Goal: Find specific page/section: Find specific page/section

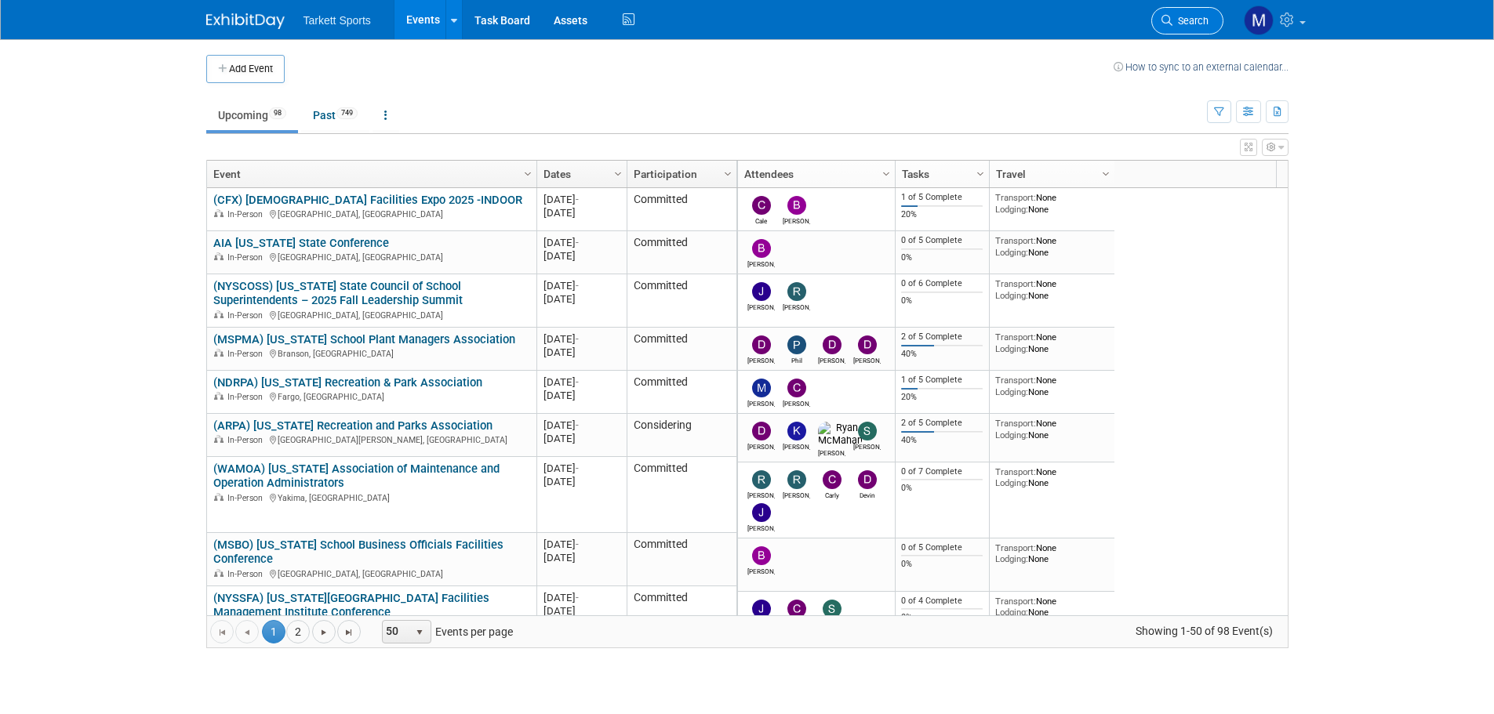
click at [1206, 25] on span "Search" at bounding box center [1190, 21] width 36 height 12
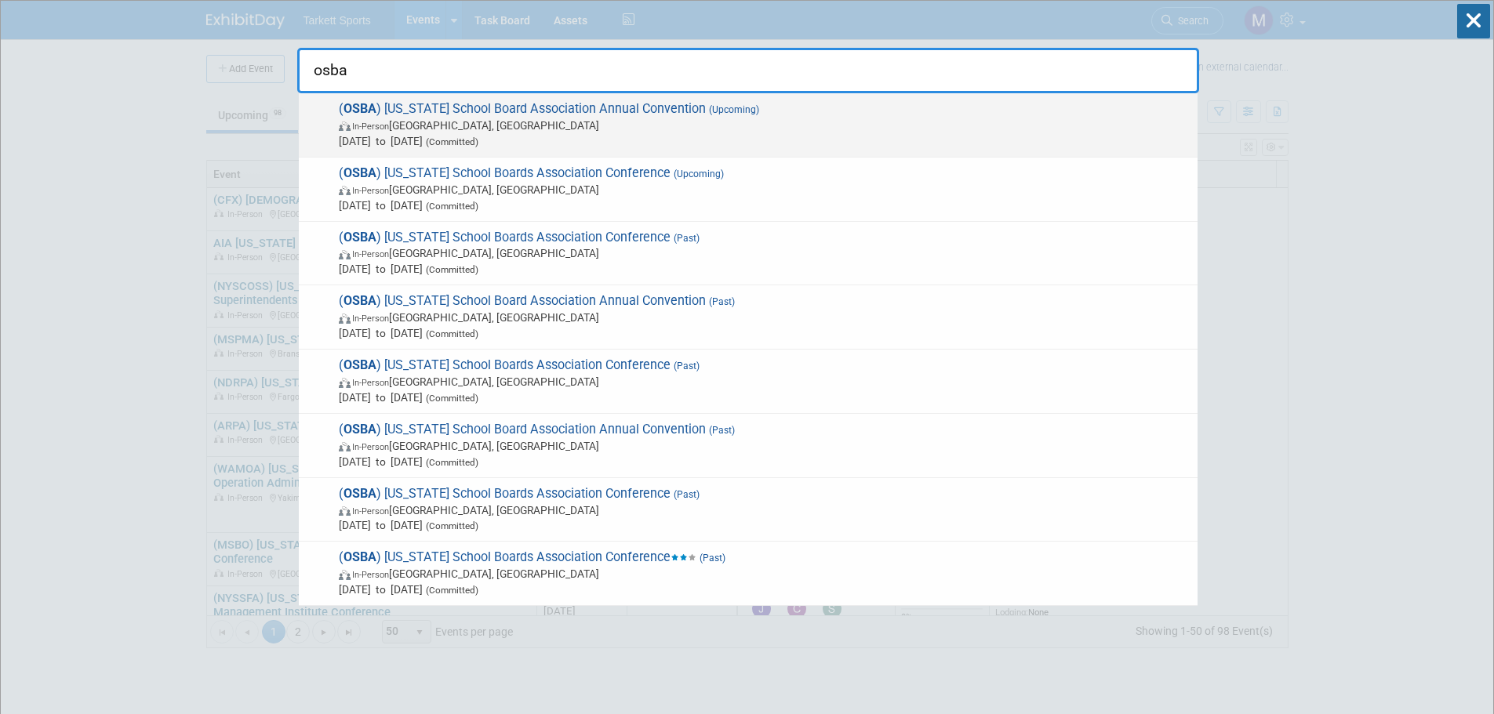
type input "osba"
click at [498, 109] on span "( OSBA ) Oregon School Board Association Annual Convention (Upcoming) In-Person…" at bounding box center [761, 125] width 855 height 48
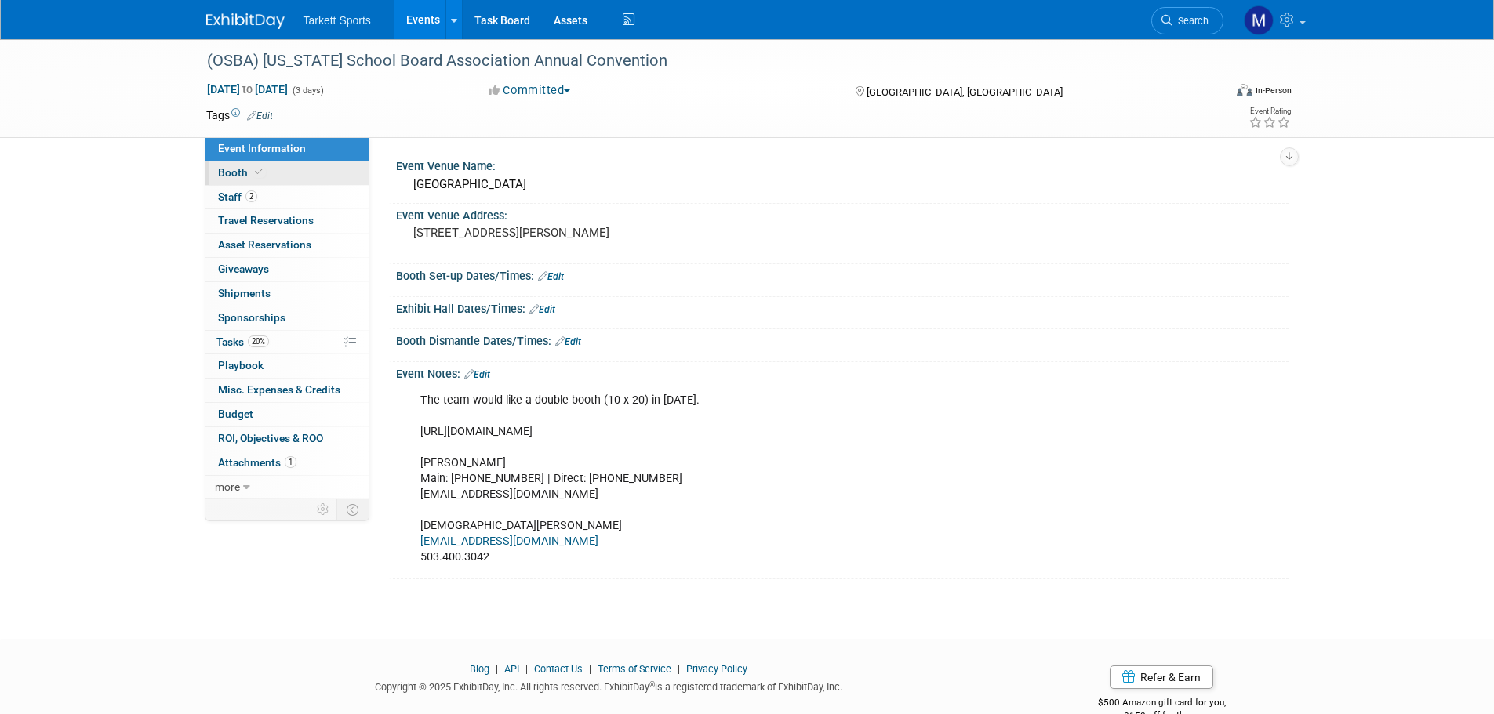
click at [290, 163] on link "Booth" at bounding box center [286, 174] width 163 height 24
select select "FieldTurf, [PERSON_NAME], Indoor"
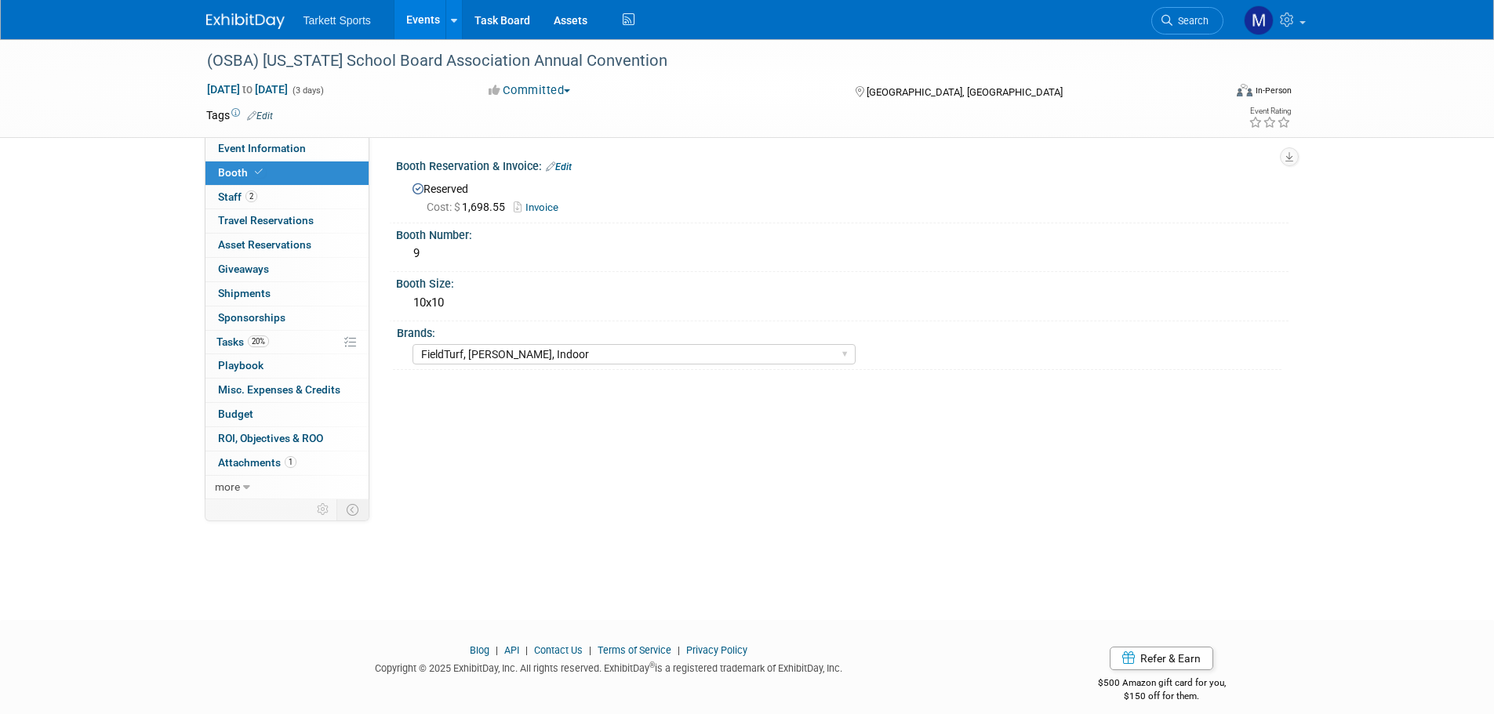
click at [539, 208] on link "Invoice" at bounding box center [540, 207] width 53 height 12
click at [295, 199] on link "2 Staff 2" at bounding box center [286, 198] width 163 height 24
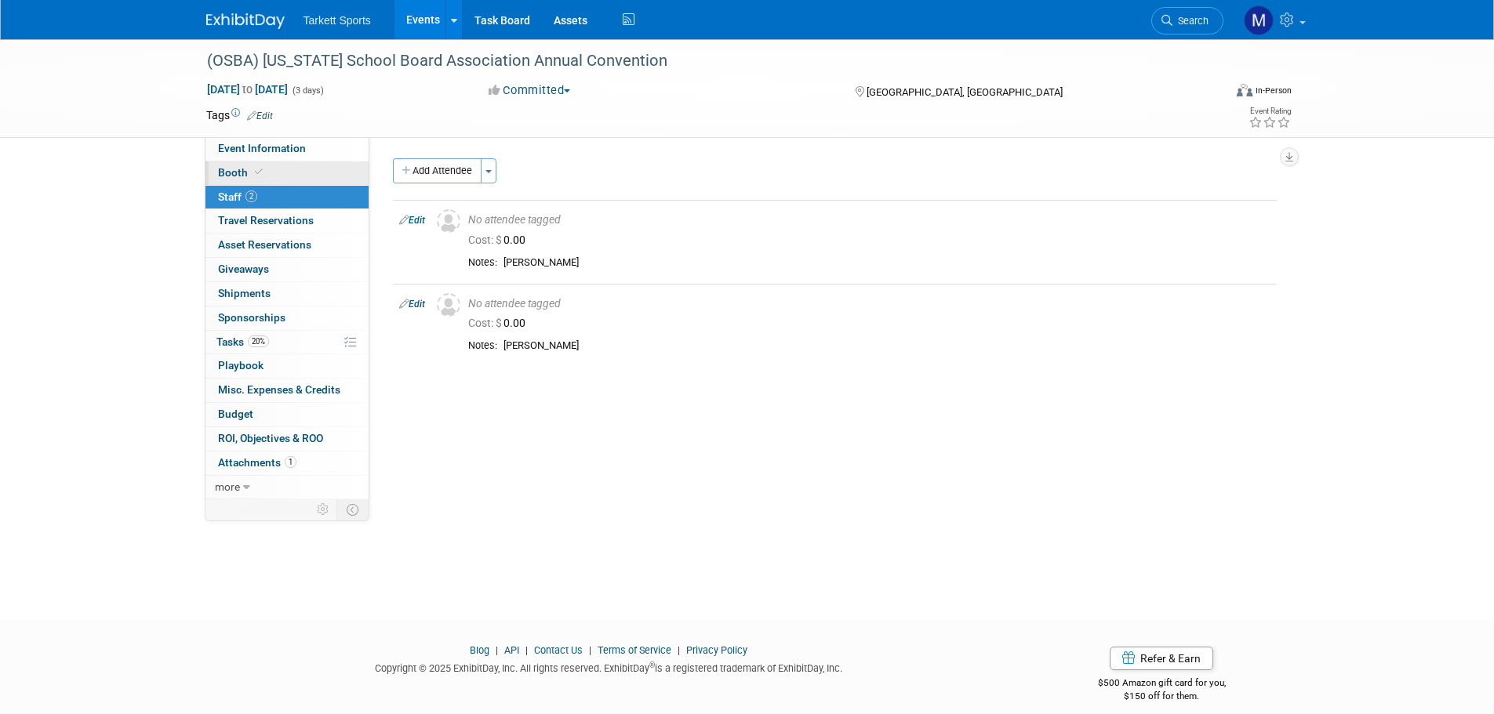
click at [288, 162] on link "Booth" at bounding box center [286, 174] width 163 height 24
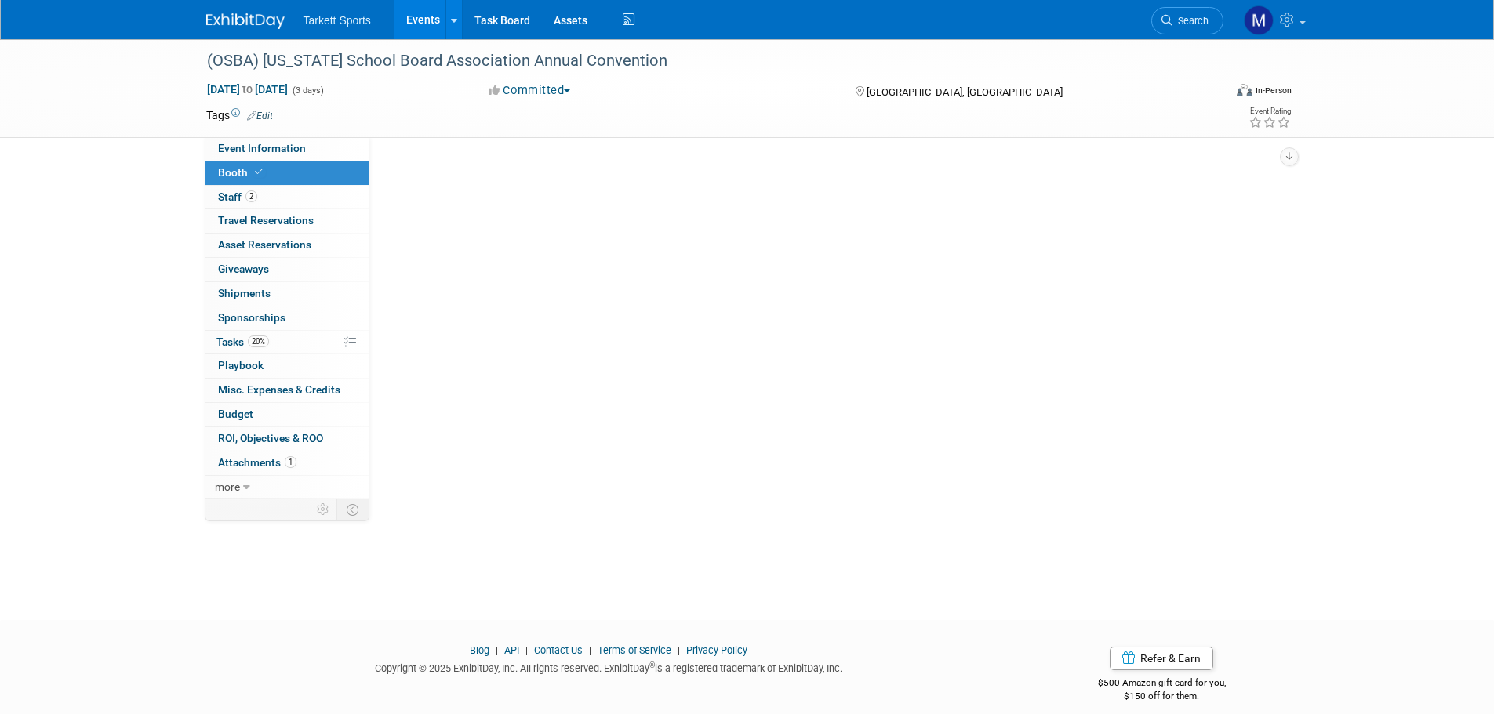
select select "FieldTurf, [PERSON_NAME], Indoor"
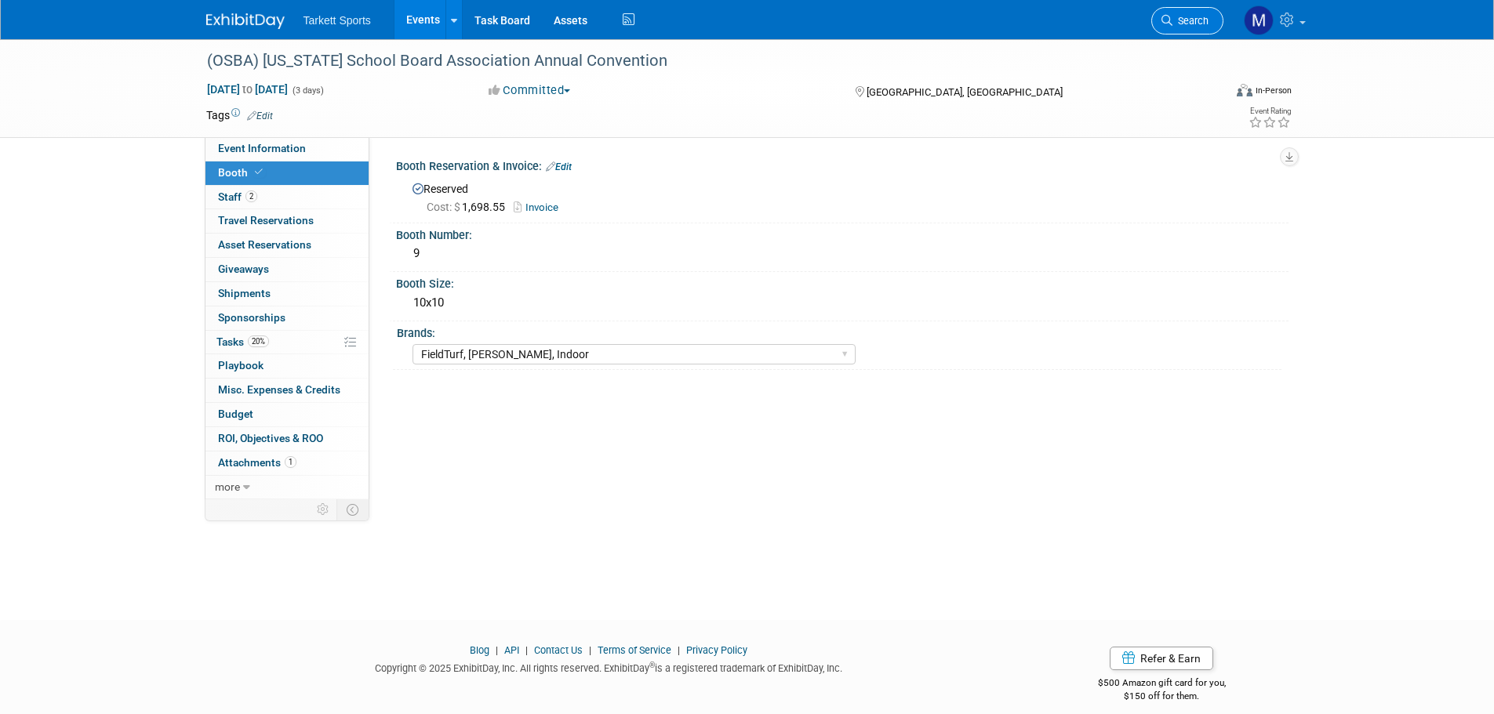
click at [1205, 26] on link "Search" at bounding box center [1187, 20] width 72 height 27
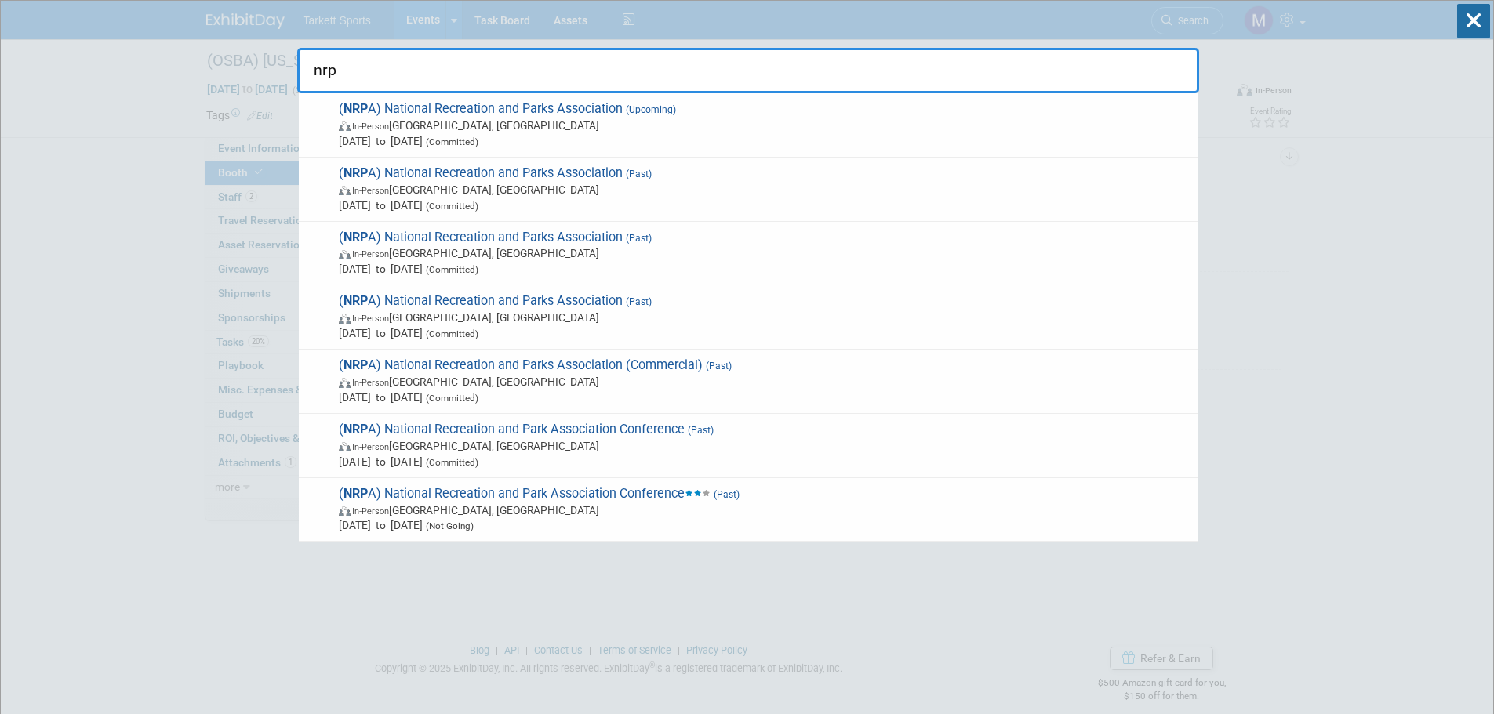
type input "nrpa"
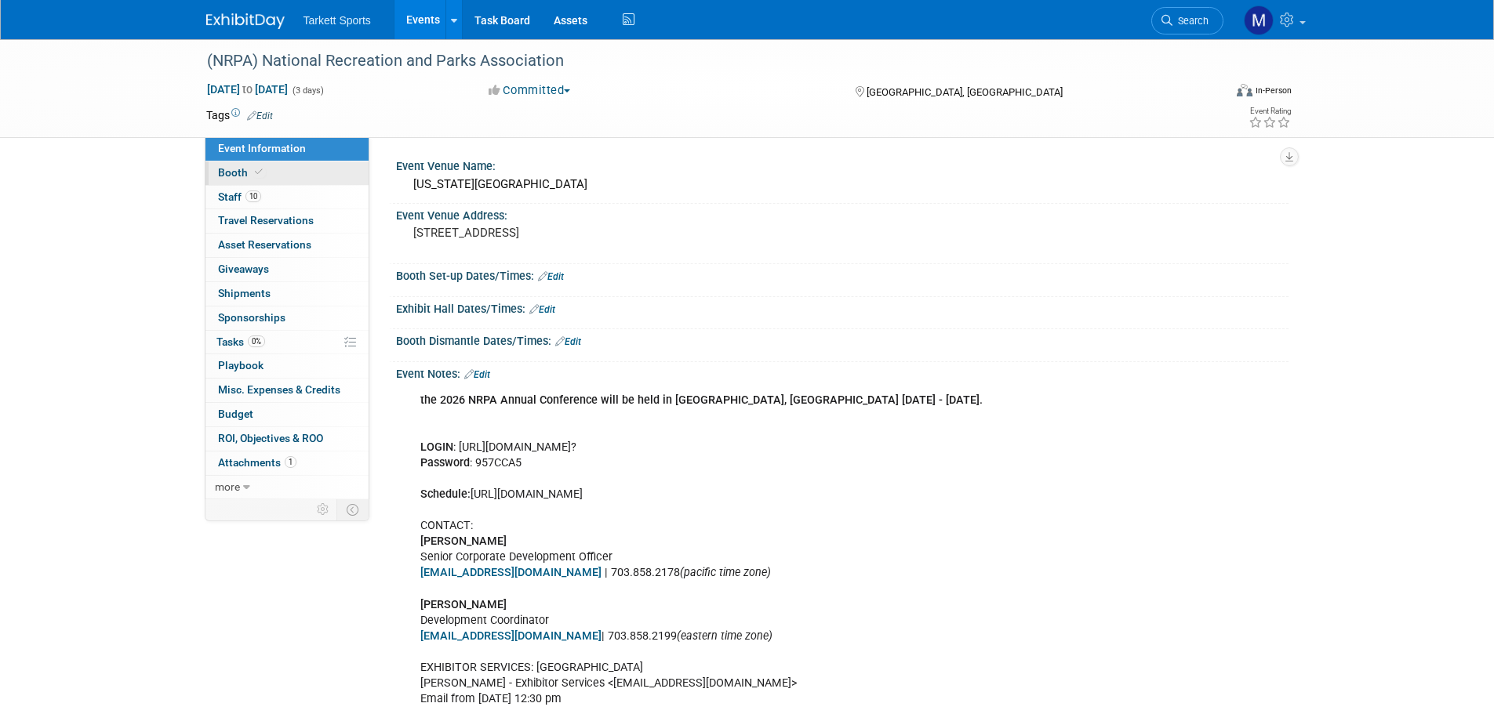
click at [311, 180] on link "Booth" at bounding box center [286, 174] width 163 height 24
select select "FieldTurf, [PERSON_NAME], Indoor, FieldTurf Landscape, Tarkett Sports Construct…"
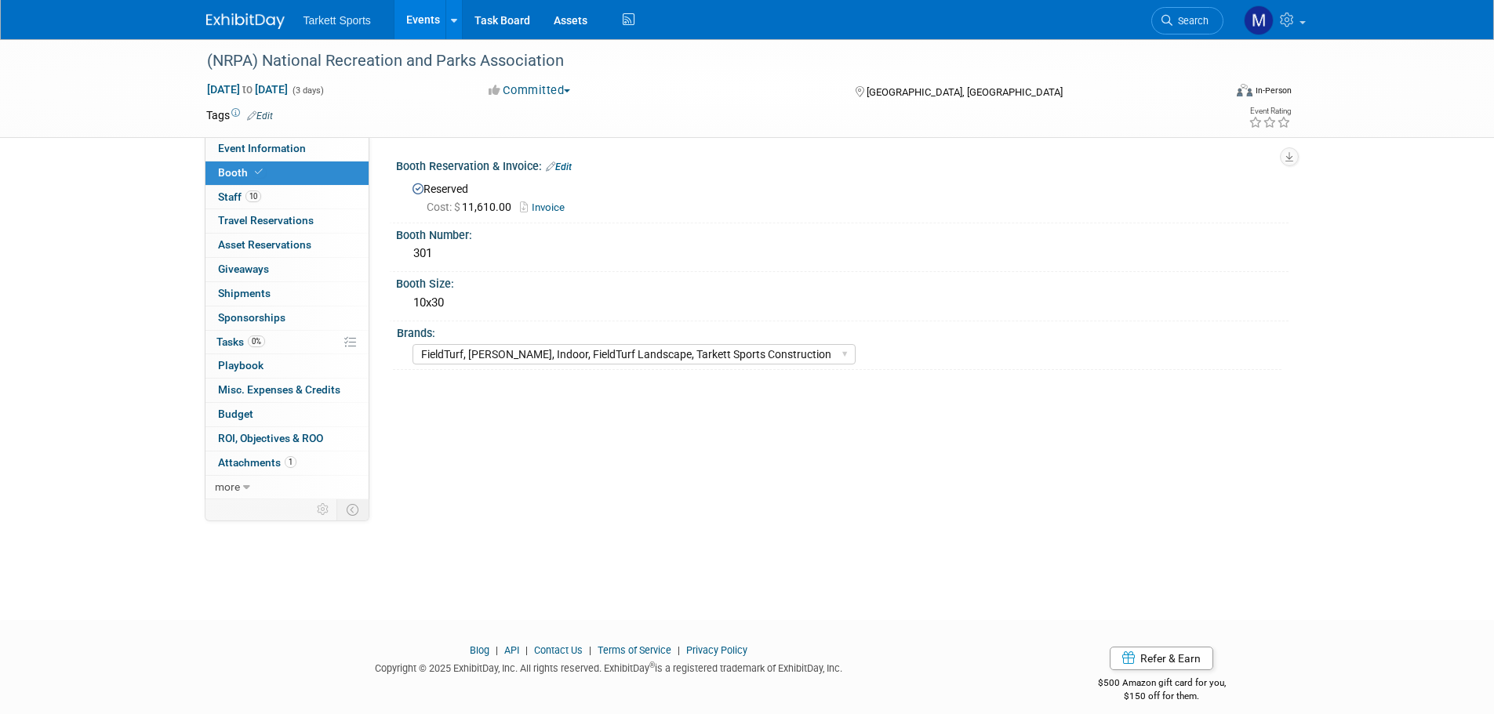
click at [1174, 21] on span "Search" at bounding box center [1190, 21] width 36 height 12
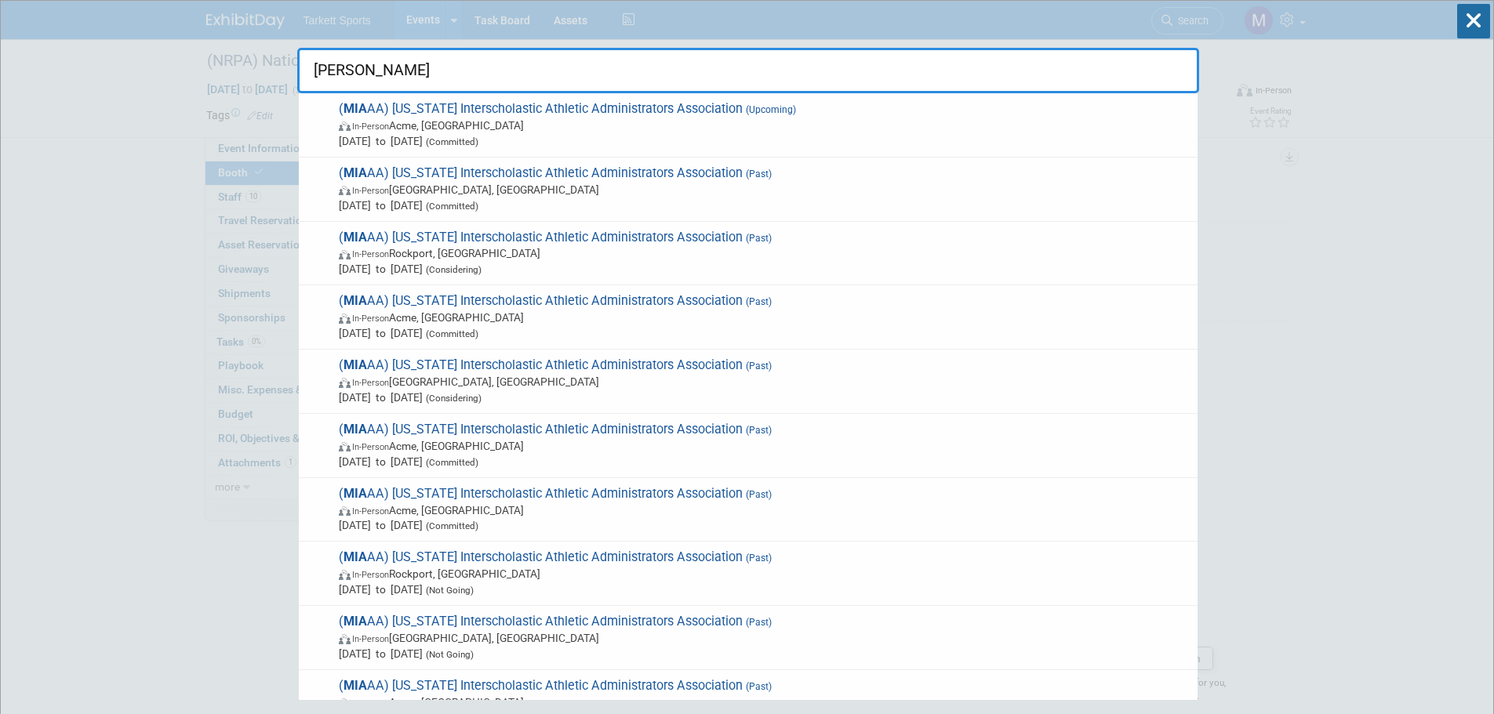
type input "miaaa"
